Goal: Task Accomplishment & Management: Use online tool/utility

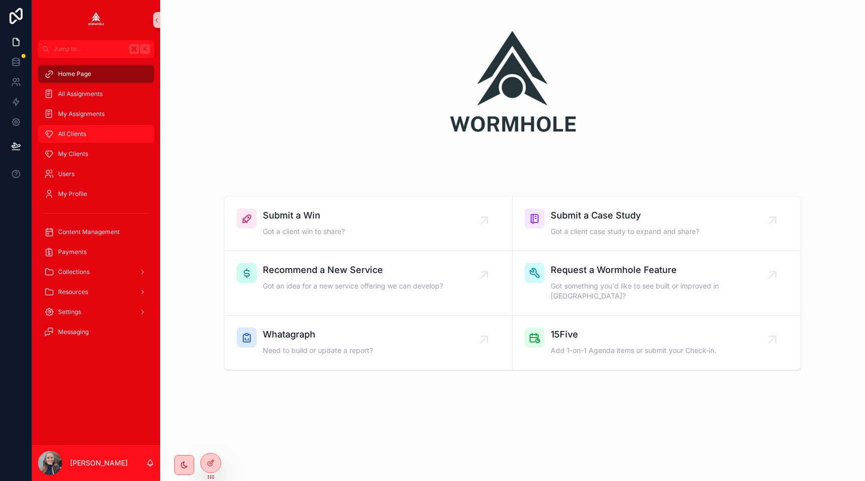
click at [62, 136] on span "All Clients" at bounding box center [72, 134] width 28 height 8
click at [240, 48] on div "scrollable content" at bounding box center [512, 92] width 576 height 160
click at [321, 149] on div "scrollable content" at bounding box center [512, 92] width 576 height 160
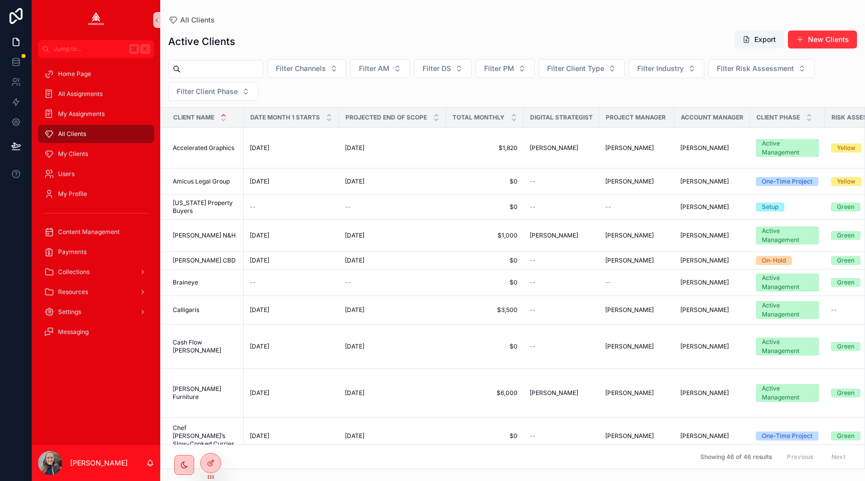
click at [228, 67] on input "scrollable content" at bounding box center [222, 69] width 82 height 14
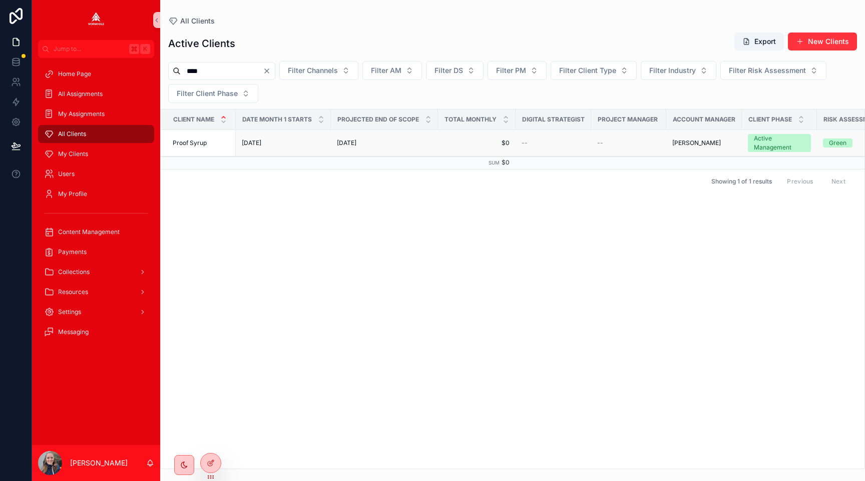
type input "****"
click at [179, 143] on span "Proof Syrup" at bounding box center [190, 143] width 34 height 8
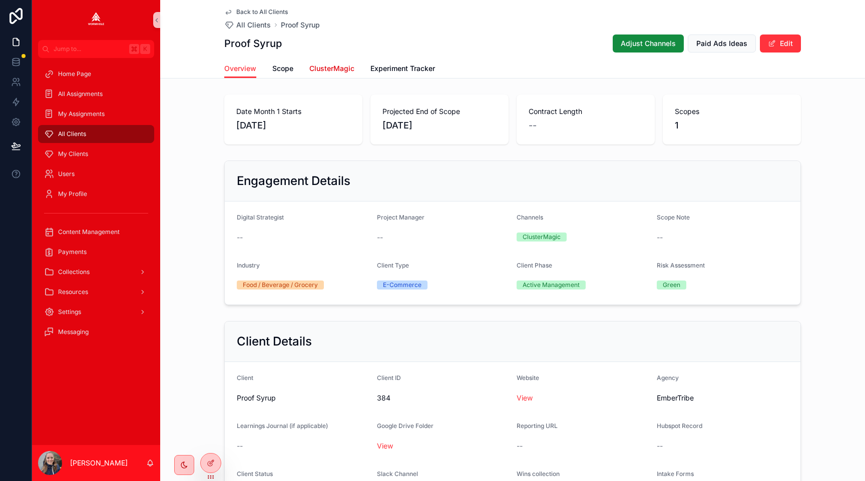
click at [312, 72] on span "ClusterMagic" at bounding box center [331, 69] width 45 height 10
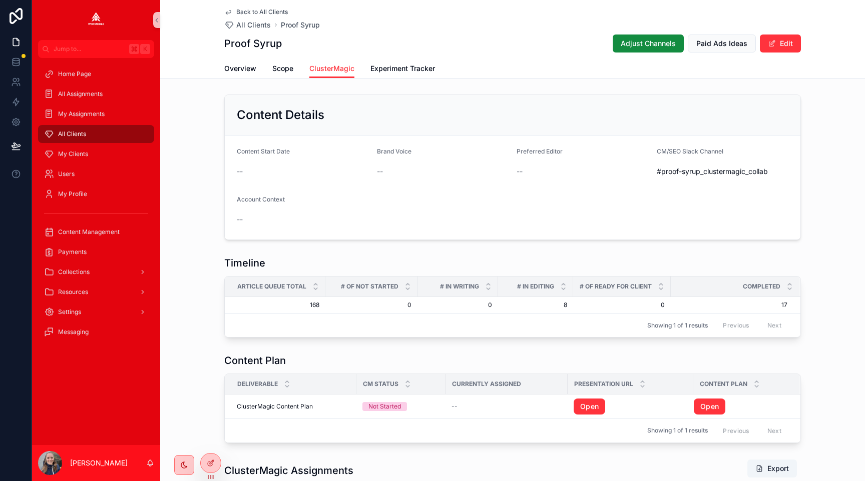
click at [390, 123] on div "Content Details" at bounding box center [512, 115] width 575 height 41
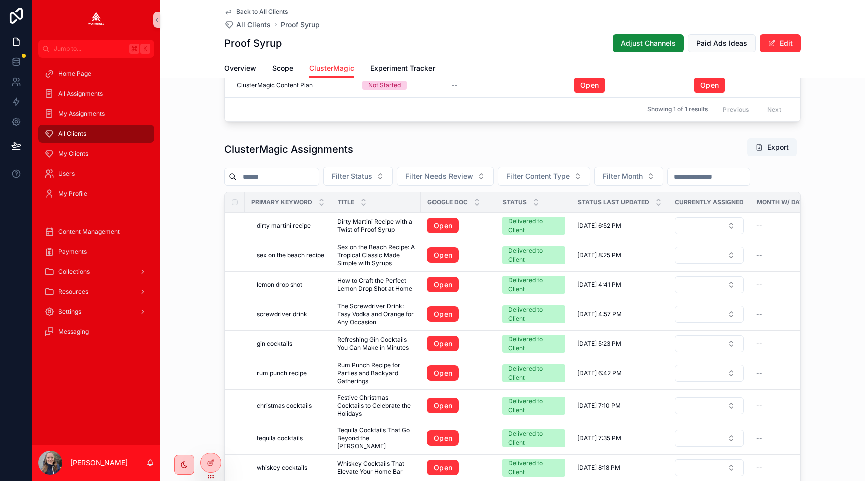
scroll to position [322, 0]
click at [405, 140] on div "ClusterMagic Assignments Export" at bounding box center [512, 149] width 576 height 23
click at [393, 169] on button "Filter Status" at bounding box center [358, 176] width 70 height 19
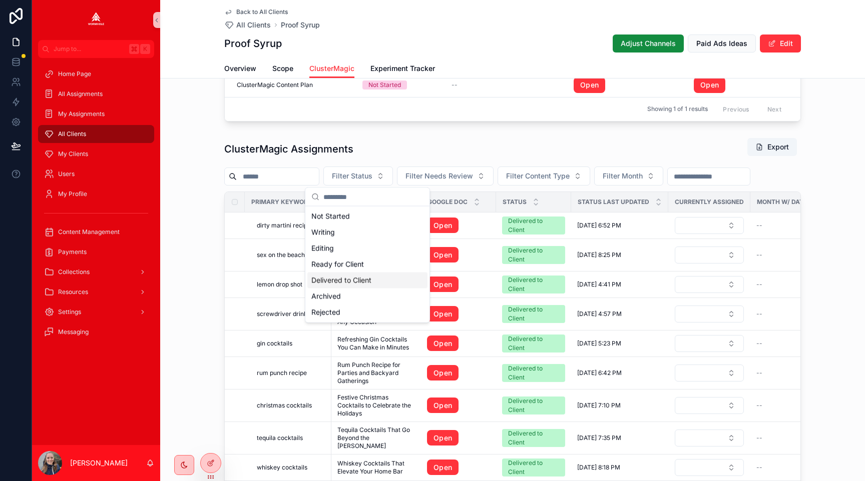
click at [383, 288] on div "Delivered to Client" at bounding box center [367, 281] width 120 height 16
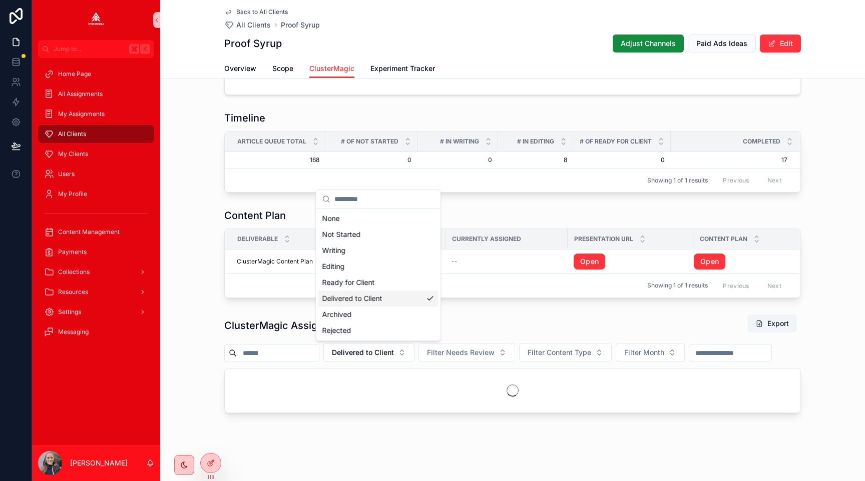
scroll to position [145, 0]
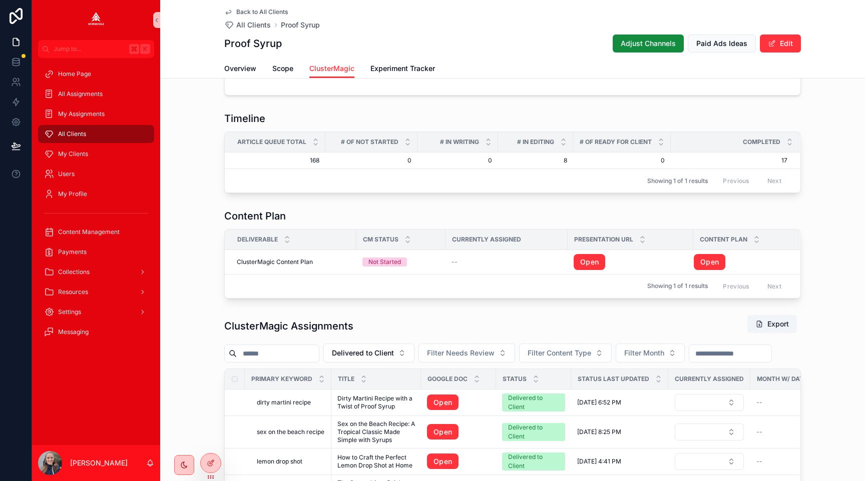
click at [371, 200] on div "Content Details Content Start Date -- Brand Voice -- Preferred Editor -- CM/SEO…" at bounding box center [512, 340] width 705 height 789
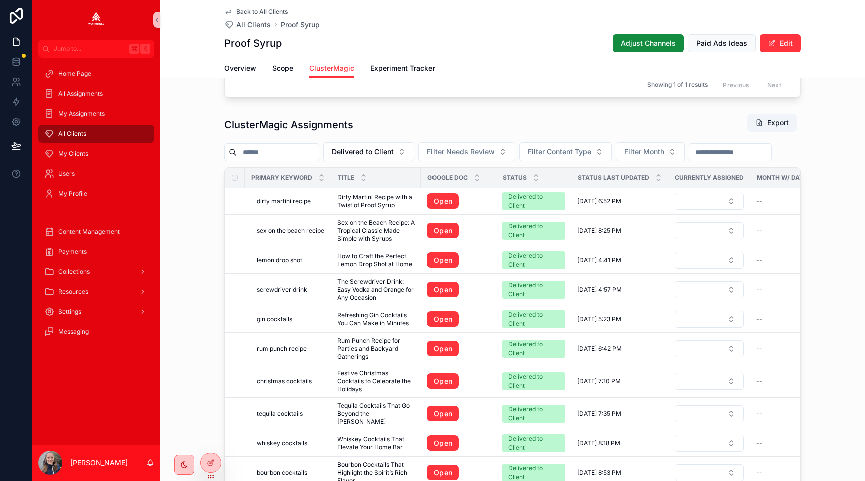
scroll to position [347, 0]
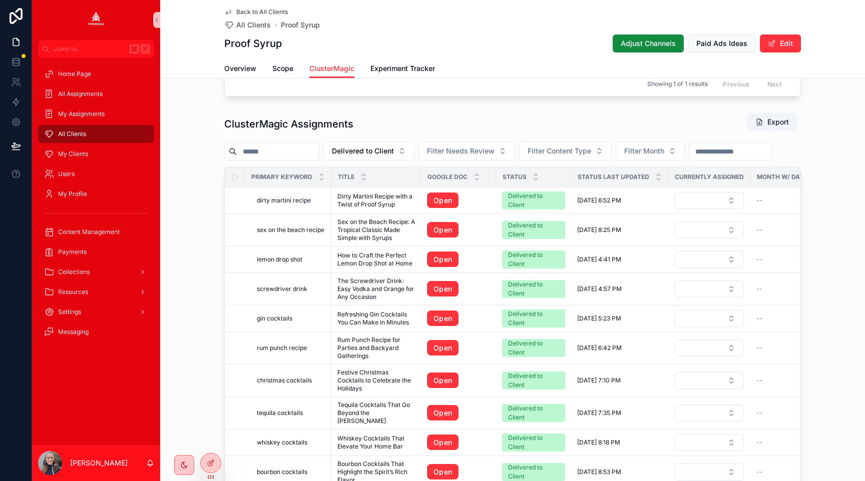
click at [383, 123] on div "ClusterMagic Assignments Export" at bounding box center [512, 124] width 576 height 23
click at [385, 122] on div "ClusterMagic Assignments Export" at bounding box center [512, 124] width 576 height 23
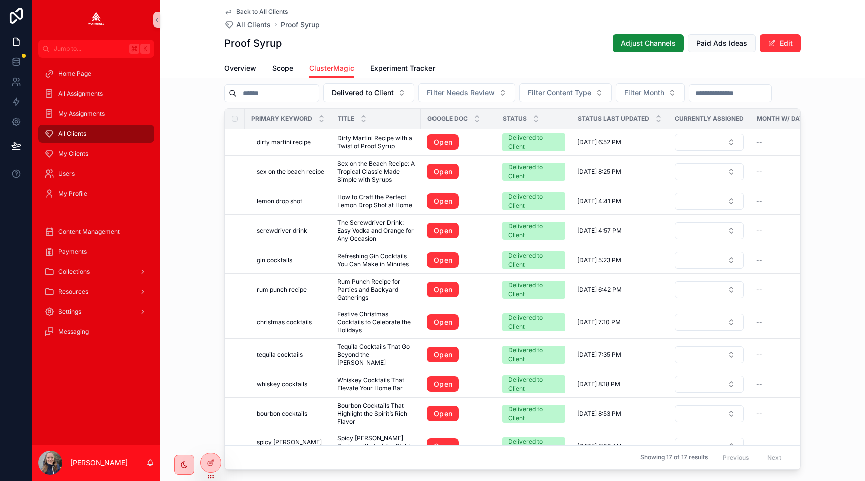
scroll to position [404, 0]
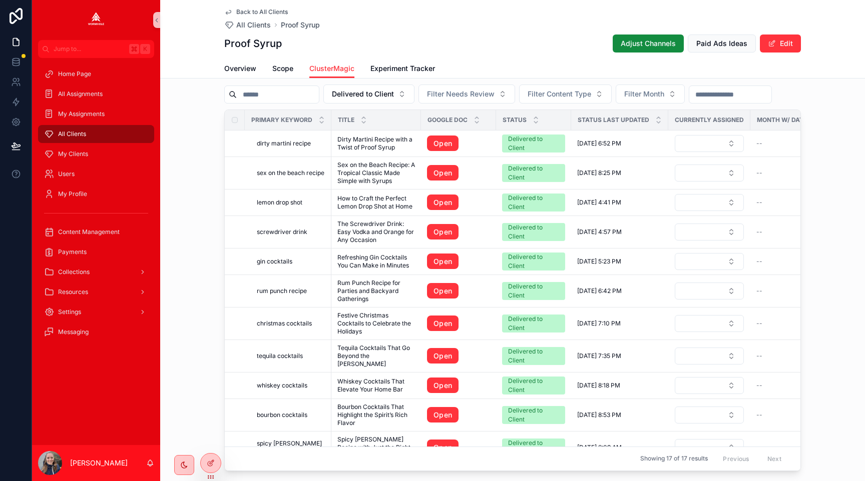
click at [182, 181] on div "ClusterMagic Assignments Export Delivered to Client Filter Needs Review Filter …" at bounding box center [512, 264] width 705 height 424
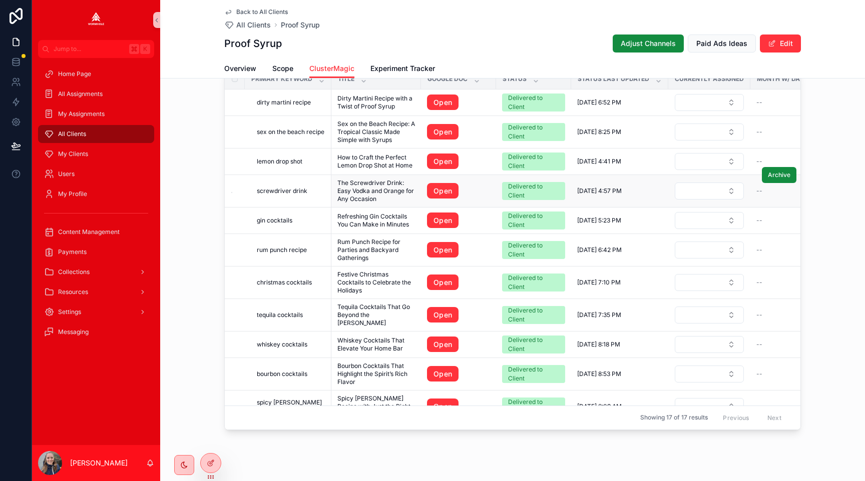
scroll to position [417, 0]
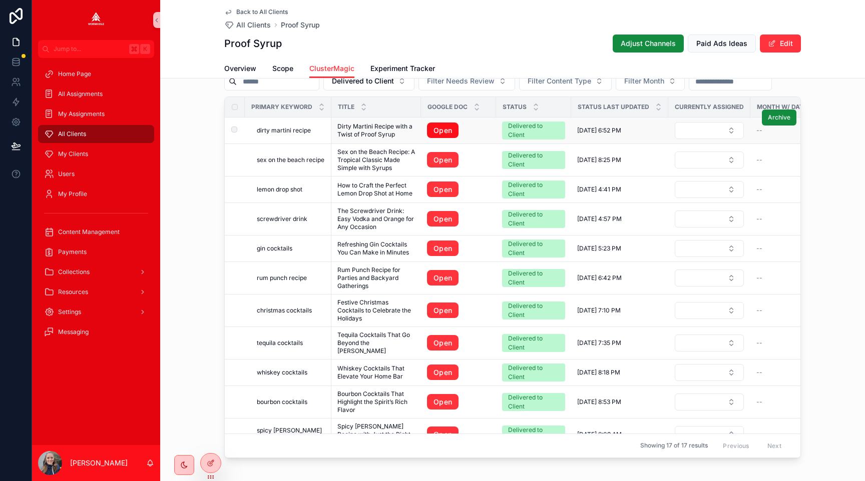
click at [438, 130] on link "Open" at bounding box center [443, 131] width 32 height 16
click at [443, 160] on link "Open" at bounding box center [443, 160] width 32 height 16
click at [445, 193] on link "Open" at bounding box center [443, 190] width 32 height 16
click at [446, 218] on link "Open" at bounding box center [443, 219] width 32 height 16
click at [446, 246] on link "Open" at bounding box center [443, 249] width 32 height 16
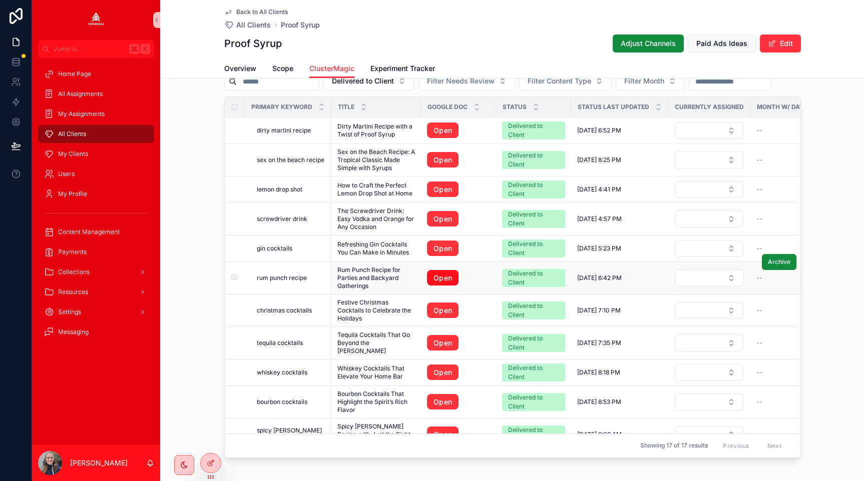
click at [445, 275] on link "Open" at bounding box center [443, 278] width 32 height 16
click at [443, 306] on link "Open" at bounding box center [443, 311] width 32 height 16
click at [443, 338] on link "Open" at bounding box center [443, 343] width 32 height 16
click at [445, 365] on link "Open" at bounding box center [443, 373] width 32 height 16
click at [448, 395] on link "Open" at bounding box center [443, 402] width 32 height 16
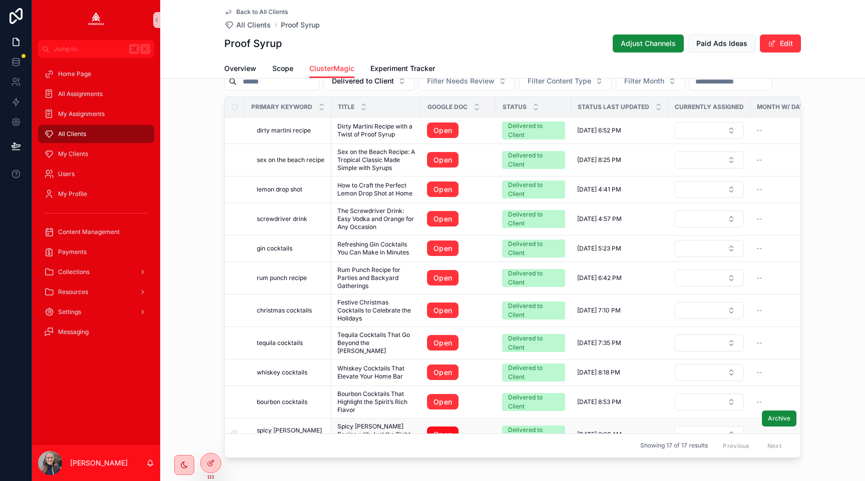
click at [443, 427] on link "Open" at bounding box center [443, 435] width 32 height 16
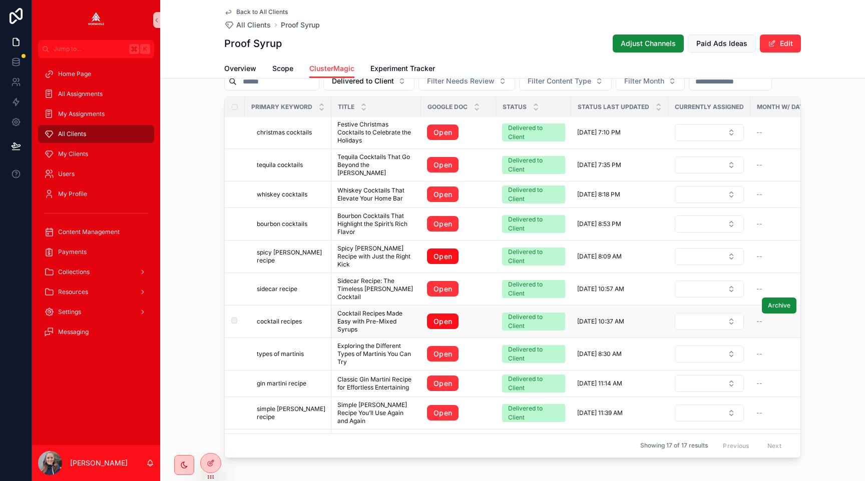
scroll to position [182, 0]
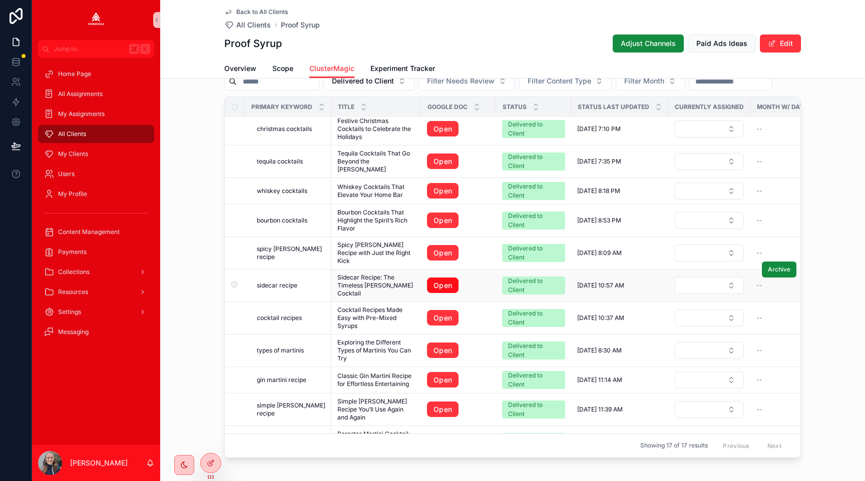
click at [438, 278] on link "Open" at bounding box center [443, 286] width 32 height 16
click at [439, 310] on link "Open" at bounding box center [443, 318] width 32 height 16
drag, startPoint x: 442, startPoint y: 331, endPoint x: 442, endPoint y: 325, distance: 5.5
click at [442, 343] on link "Open" at bounding box center [443, 351] width 32 height 16
click at [441, 372] on link "Open" at bounding box center [443, 380] width 32 height 16
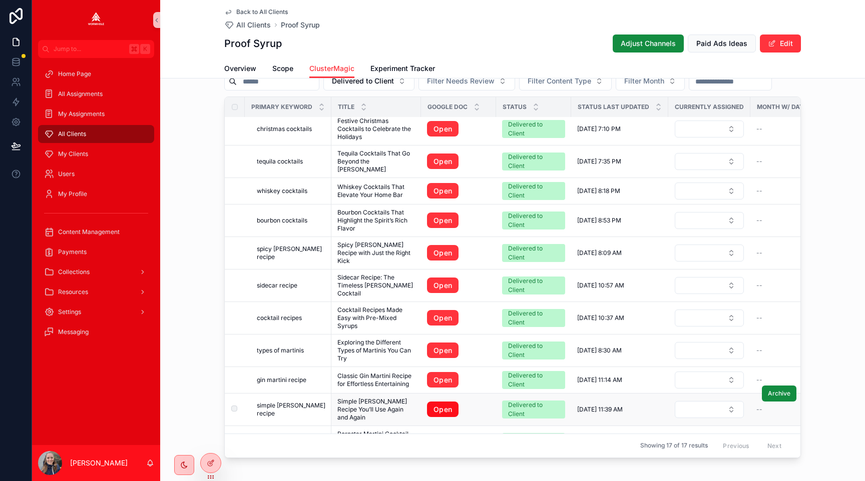
click at [442, 402] on link "Open" at bounding box center [443, 410] width 32 height 16
click at [441, 434] on link "Open" at bounding box center [443, 442] width 32 height 16
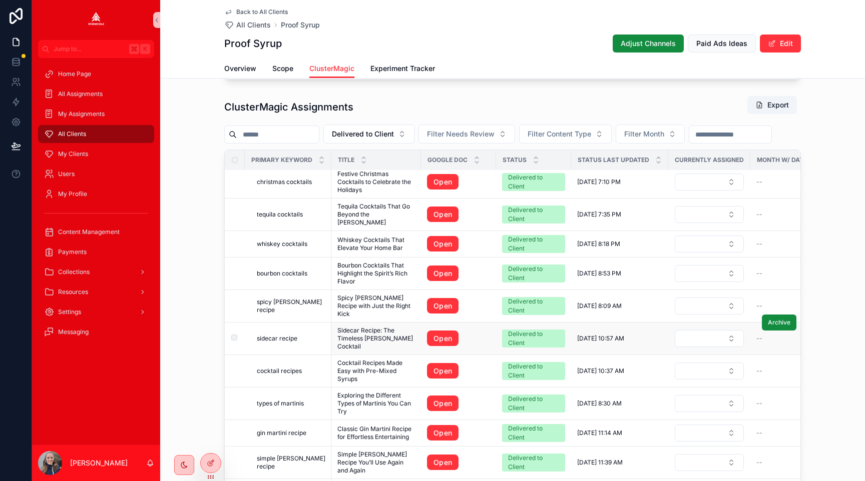
scroll to position [0, 0]
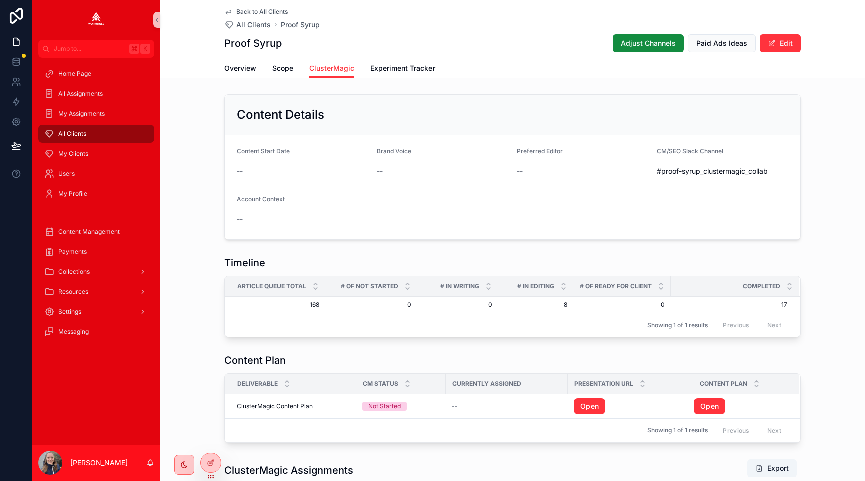
scroll to position [364, 0]
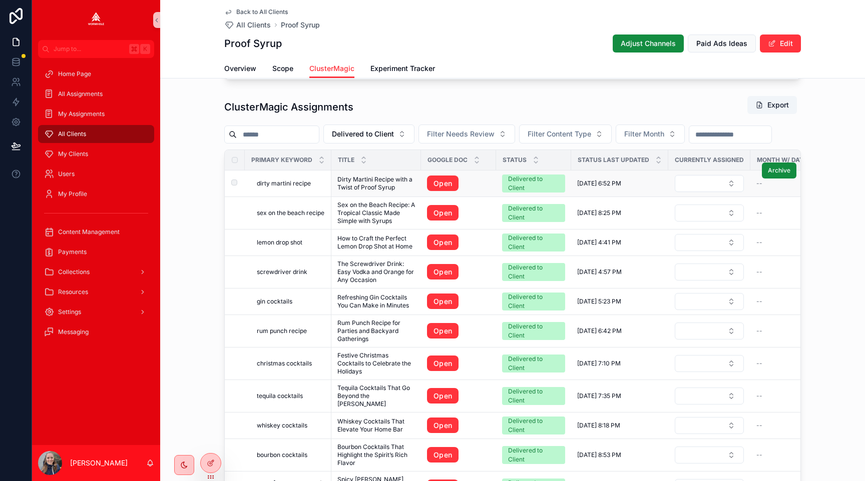
click at [287, 185] on span "dirty martini recipe" at bounding box center [284, 184] width 54 height 8
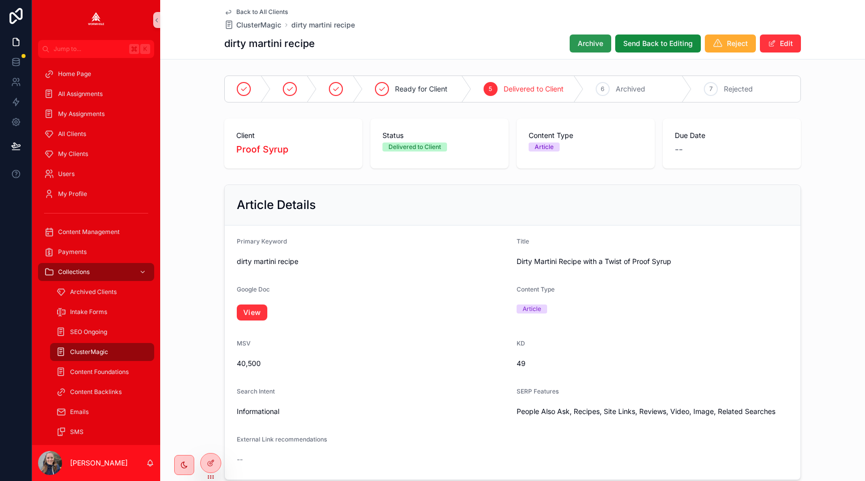
click at [576, 47] on button "Archive" at bounding box center [590, 44] width 42 height 18
click at [768, 42] on span "scrollable content" at bounding box center [772, 44] width 8 height 8
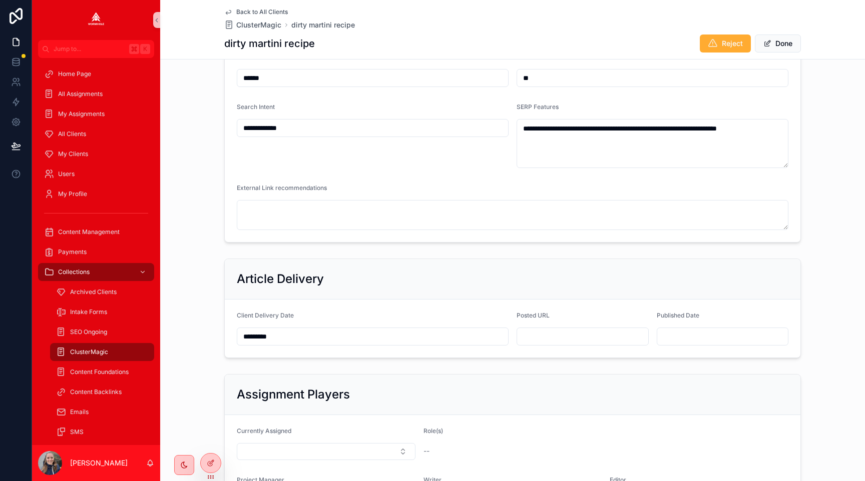
scroll to position [288, 0]
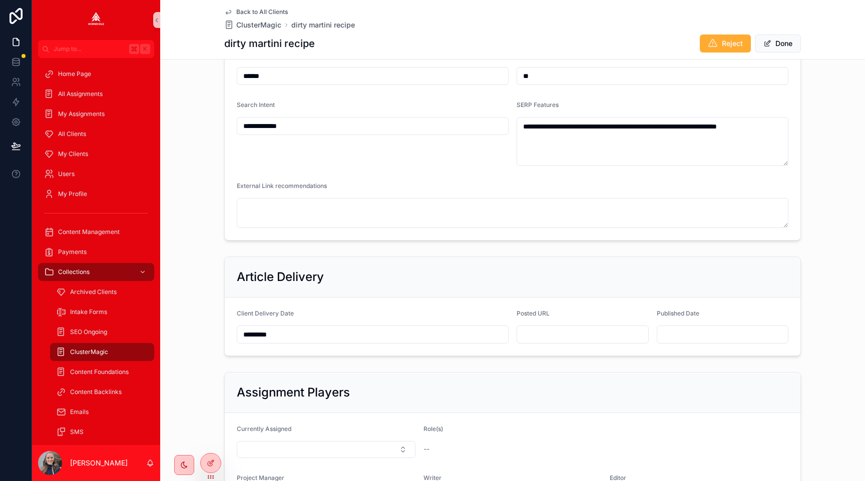
click at [544, 331] on input "scrollable content" at bounding box center [582, 335] width 131 height 14
paste input "**********"
type input "**********"
click at [588, 280] on div "Article Delivery" at bounding box center [512, 277] width 551 height 16
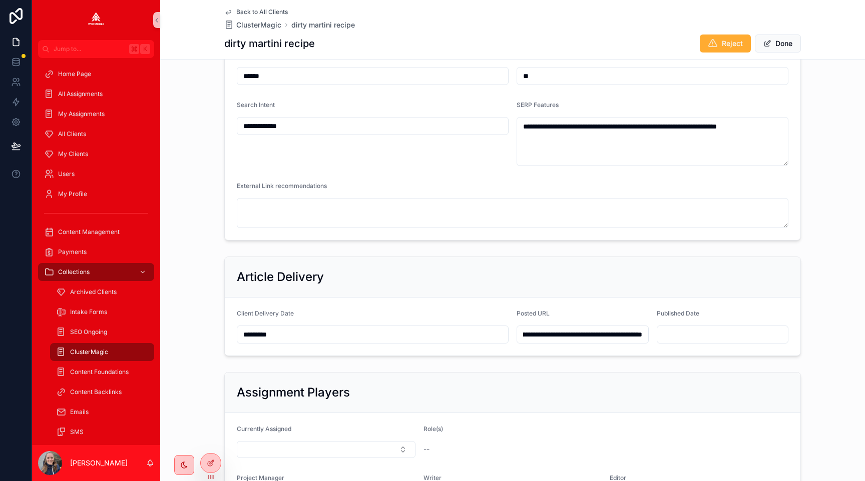
scroll to position [0, 0]
click at [827, 42] on div "Back to All Clients ClusterMagic dirty martini recipe dirty martini recipe Reje…" at bounding box center [512, 30] width 705 height 60
click at [806, 47] on div "Back to All Clients ClusterMagic dirty martini recipe dirty martini recipe Reje…" at bounding box center [512, 30] width 705 height 60
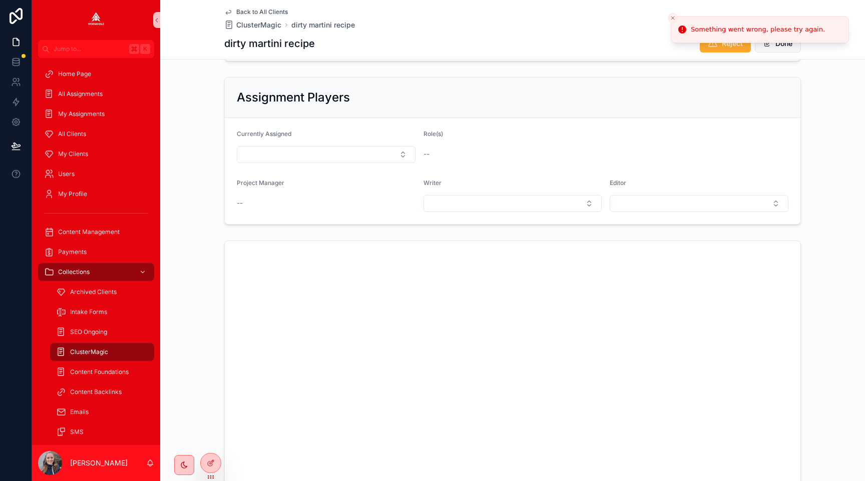
click at [582, 35] on div "dirty martini recipe Reject Done" at bounding box center [512, 43] width 576 height 19
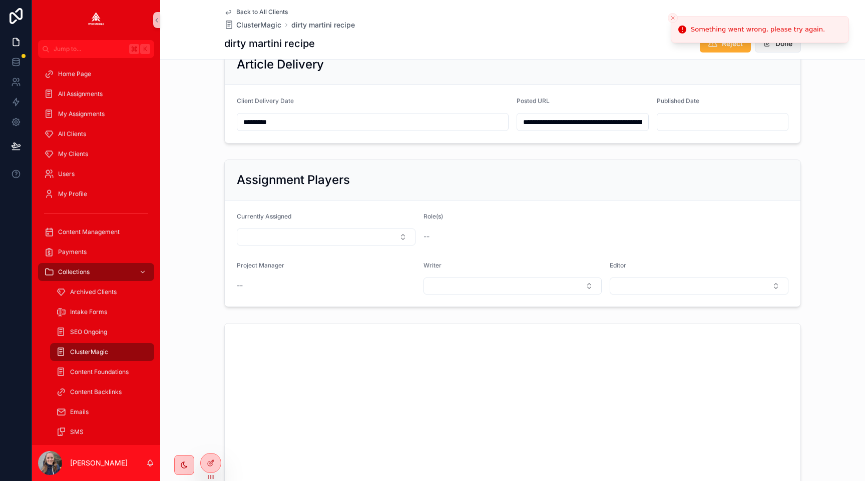
click at [771, 47] on button "Done" at bounding box center [778, 44] width 46 height 18
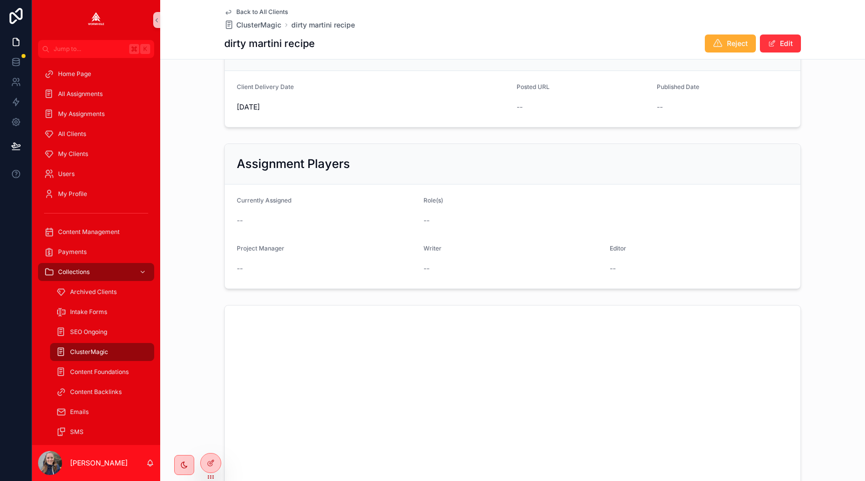
click at [776, 27] on div "Back to All Clients ClusterMagic dirty martini recipe" at bounding box center [512, 19] width 576 height 22
click at [775, 41] on span "scrollable content" at bounding box center [772, 44] width 8 height 8
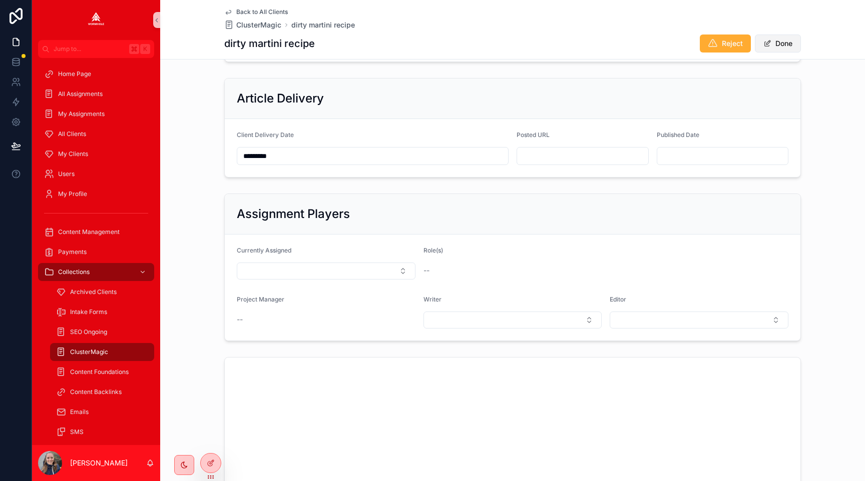
scroll to position [500, 0]
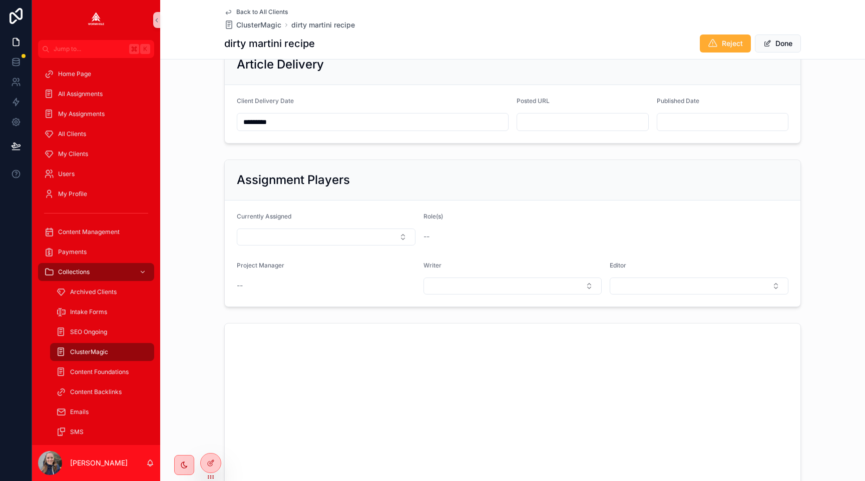
click at [540, 118] on input "scrollable content" at bounding box center [582, 122] width 131 height 14
paste input "**********"
type input "**********"
click at [557, 160] on div "Assignment Players Currently Assigned Role(s) -- Project Manager -- Writer Edit…" at bounding box center [512, 234] width 576 height 148
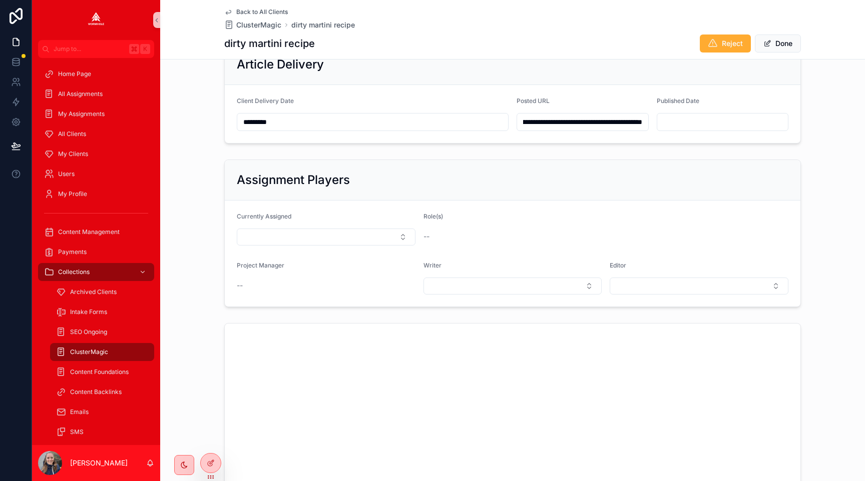
scroll to position [0, 0]
click at [767, 51] on button "Done" at bounding box center [778, 44] width 46 height 18
